Goal: Information Seeking & Learning: Learn about a topic

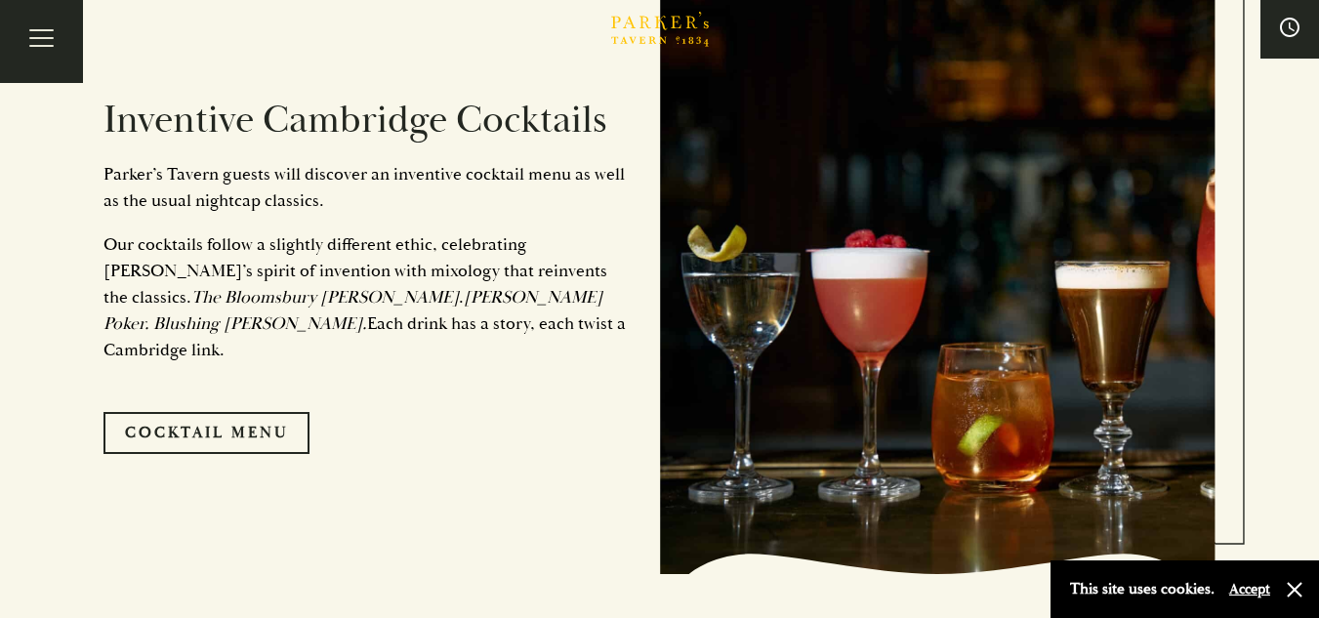
scroll to position [976, 0]
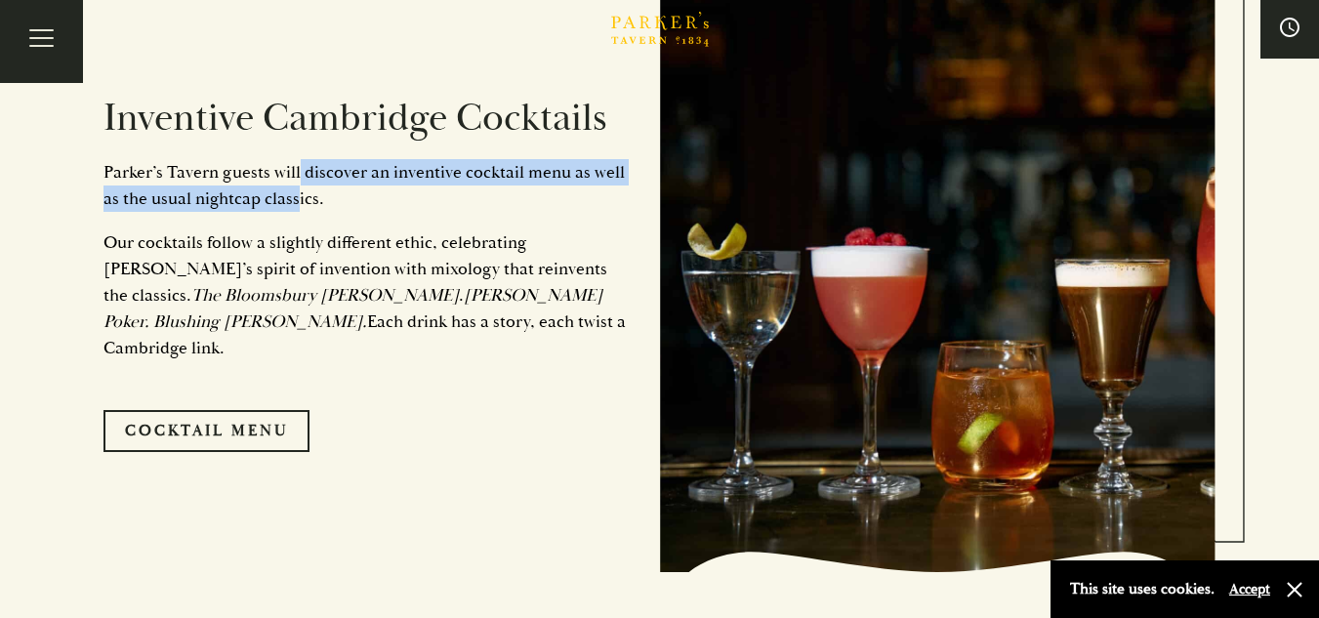
drag, startPoint x: 297, startPoint y: 192, endPoint x: 297, endPoint y: 212, distance: 19.5
click at [297, 212] on p "[PERSON_NAME] Tavern guests will discover an inventive cocktail menu as well as…" at bounding box center [366, 185] width 527 height 53
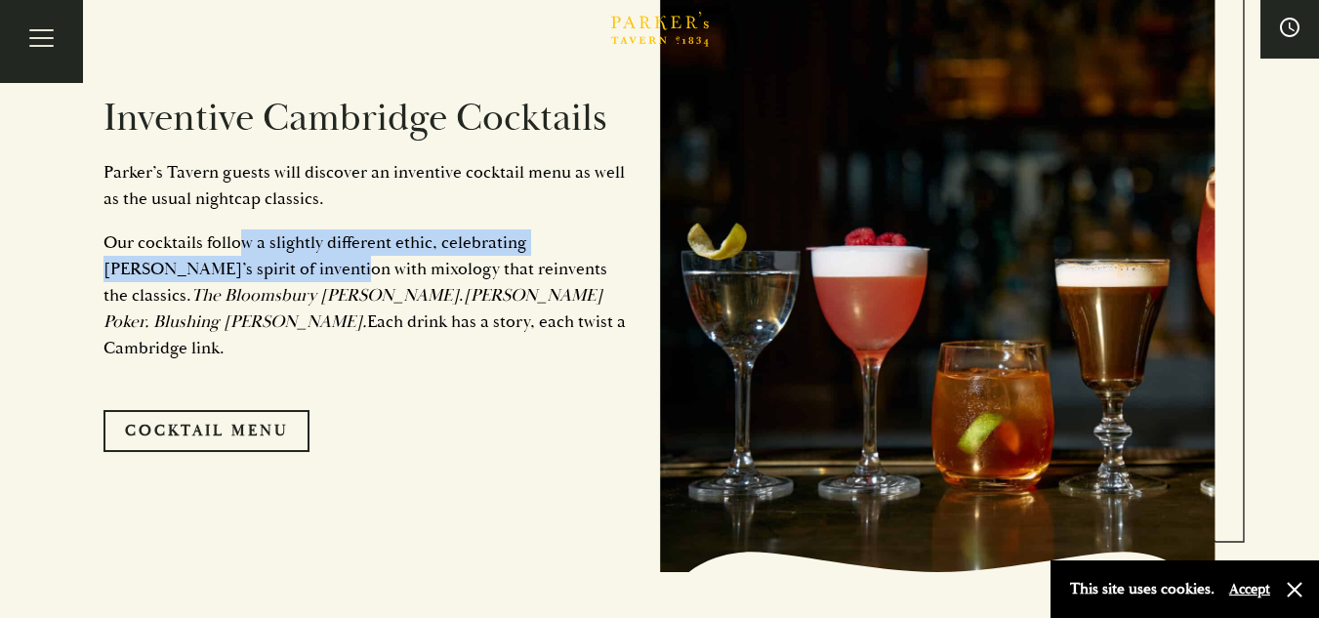
drag, startPoint x: 236, startPoint y: 258, endPoint x: 251, endPoint y: 289, distance: 34.5
click at [251, 289] on p "Our cocktails follow a slightly different ethic, celebrating [PERSON_NAME]’s sp…" at bounding box center [366, 295] width 527 height 132
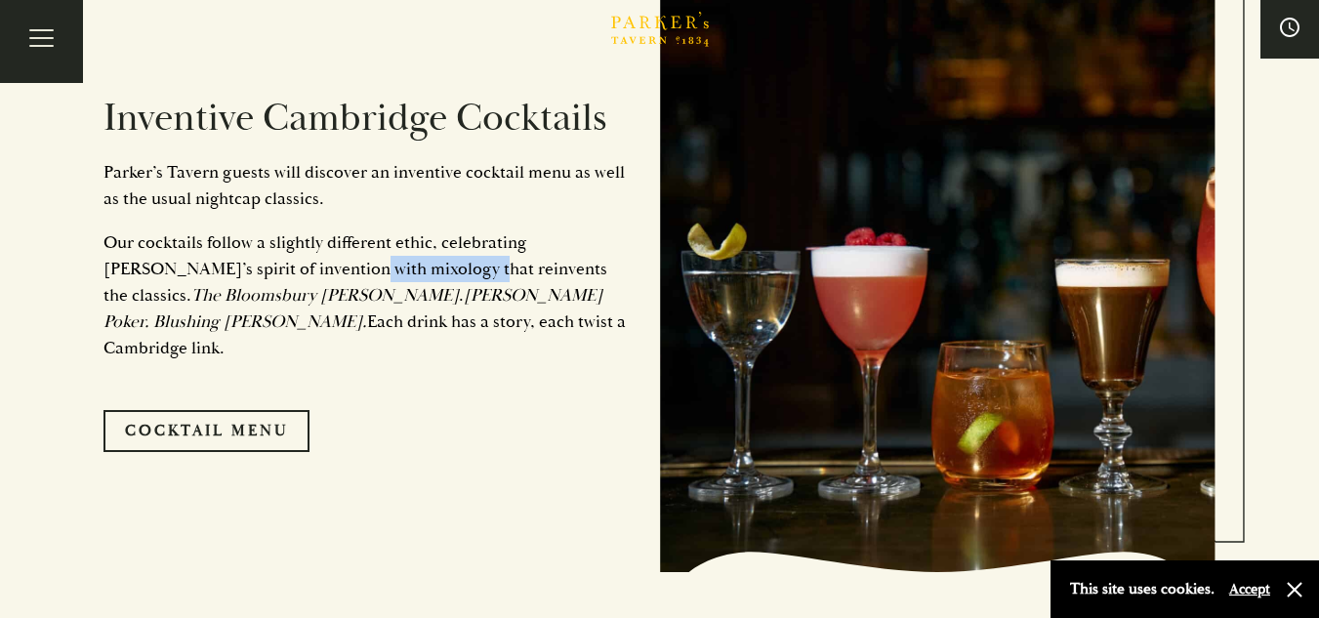
drag, startPoint x: 384, startPoint y: 289, endPoint x: 267, endPoint y: 284, distance: 116.2
click at [267, 284] on p "Our cocktails follow a slightly different ethic, celebrating [PERSON_NAME]’s sp…" at bounding box center [366, 295] width 527 height 132
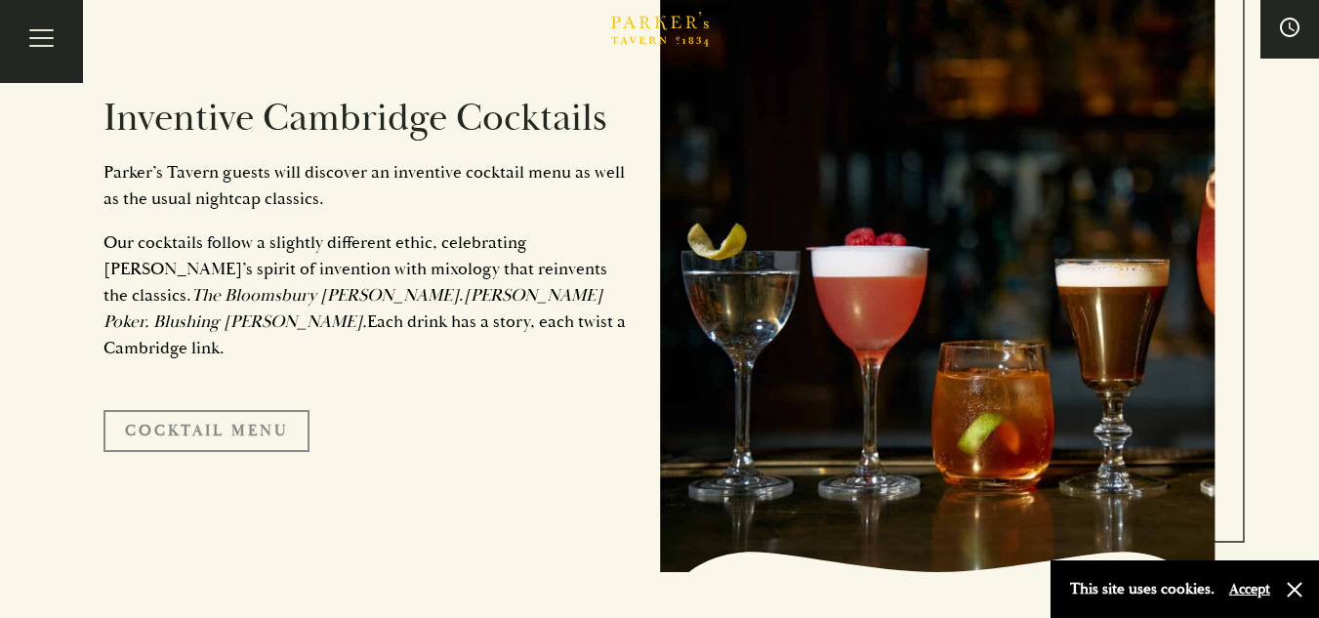
click at [251, 428] on link "Cocktail Menu" at bounding box center [206, 430] width 206 height 41
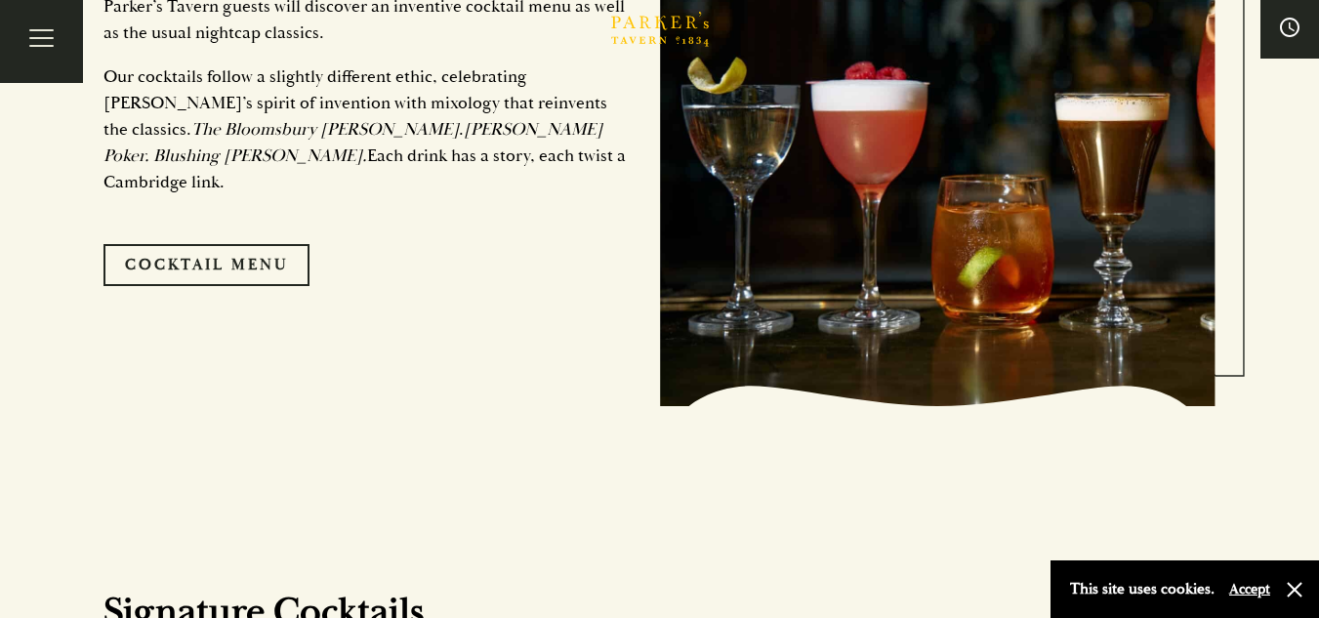
scroll to position [878, 0]
